Goal: Task Accomplishment & Management: Manage account settings

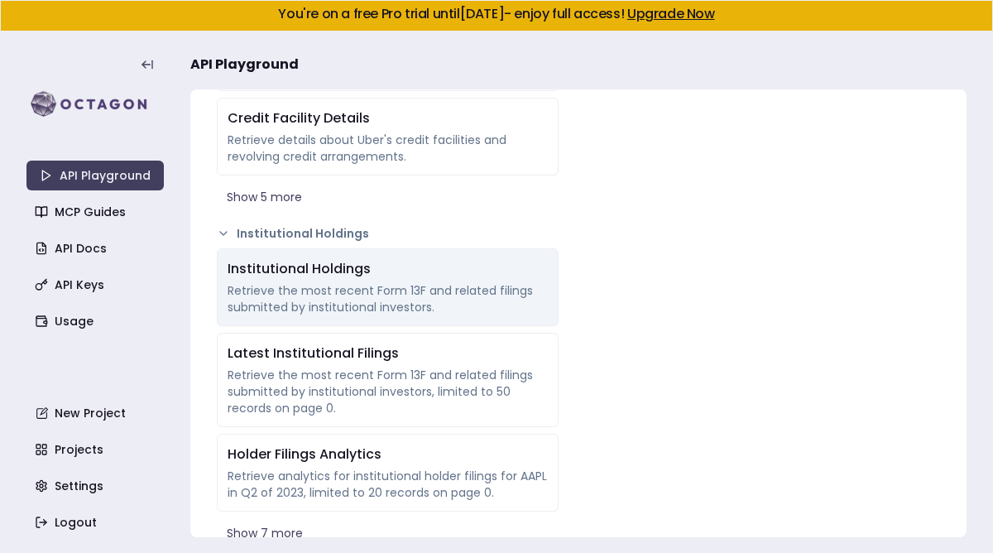
scroll to position [3716, 0]
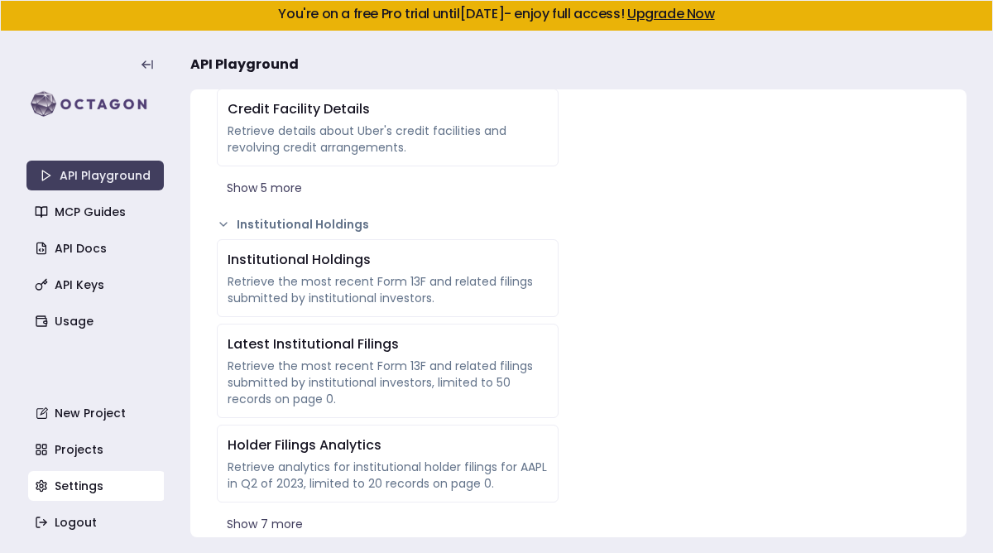
click at [75, 481] on link "Settings" at bounding box center [96, 486] width 137 height 30
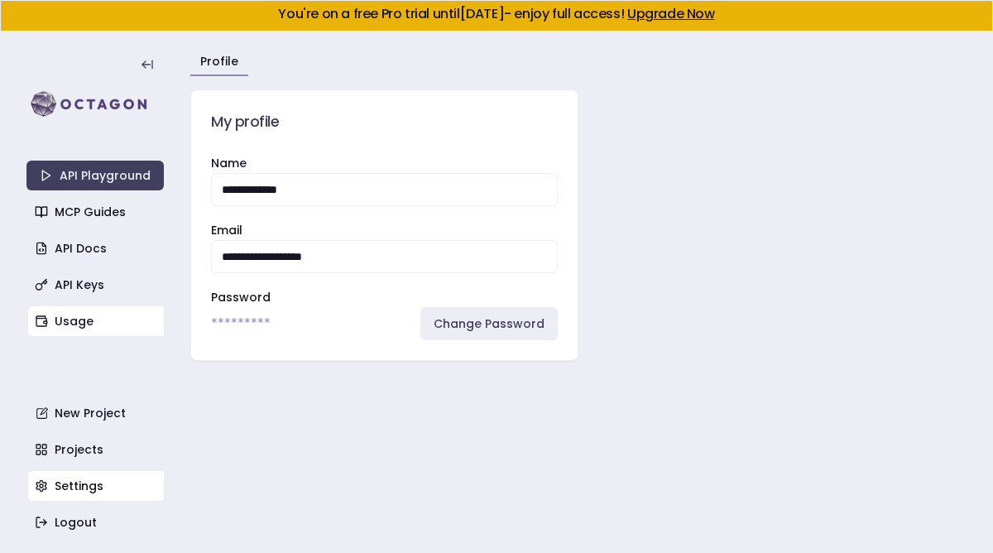
click at [76, 312] on link "Usage" at bounding box center [96, 321] width 137 height 30
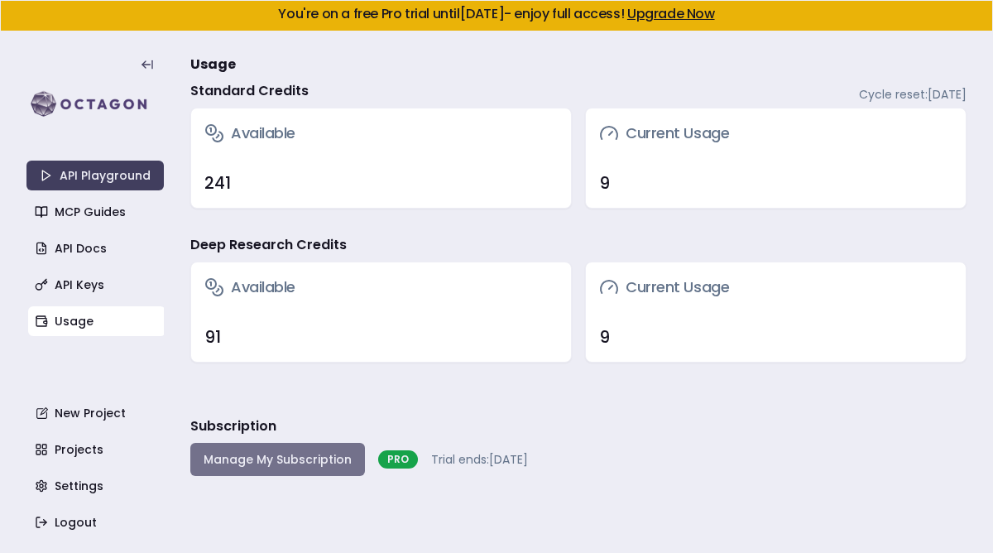
click at [275, 452] on button "Manage My Subscription" at bounding box center [277, 458] width 175 height 33
